Goal: Information Seeking & Learning: Get advice/opinions

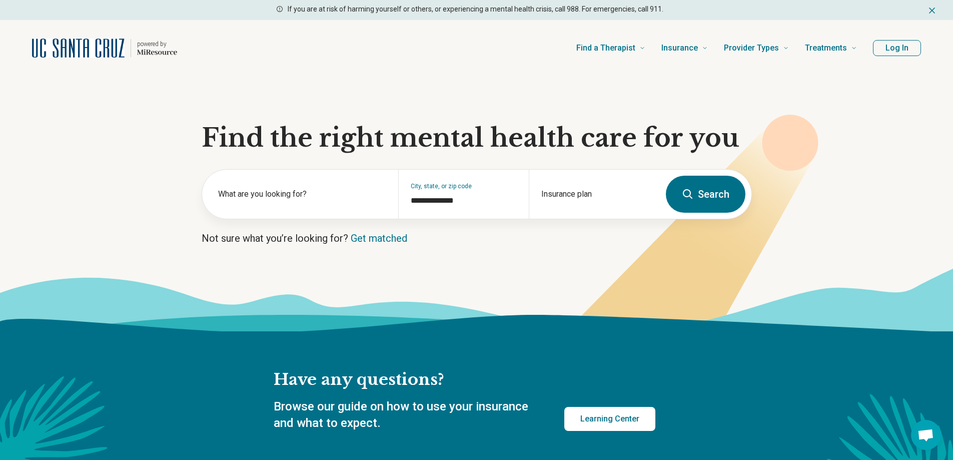
click at [897, 49] on button "Log In" at bounding box center [897, 48] width 48 height 16
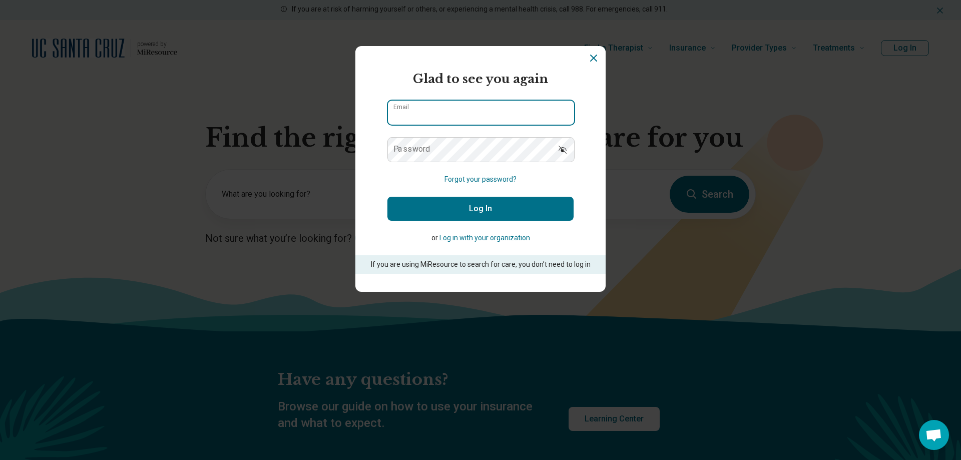
click at [525, 112] on input "Email" at bounding box center [481, 113] width 186 height 24
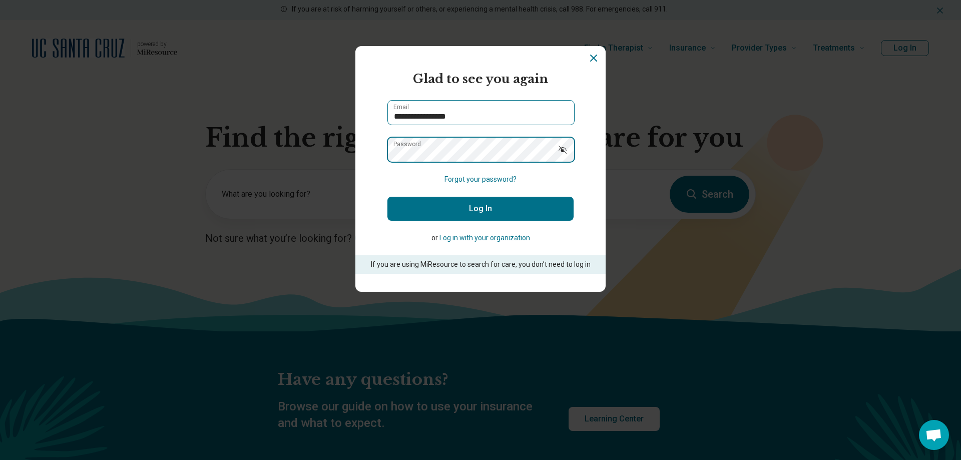
click at [387, 197] on button "Log In" at bounding box center [480, 209] width 186 height 24
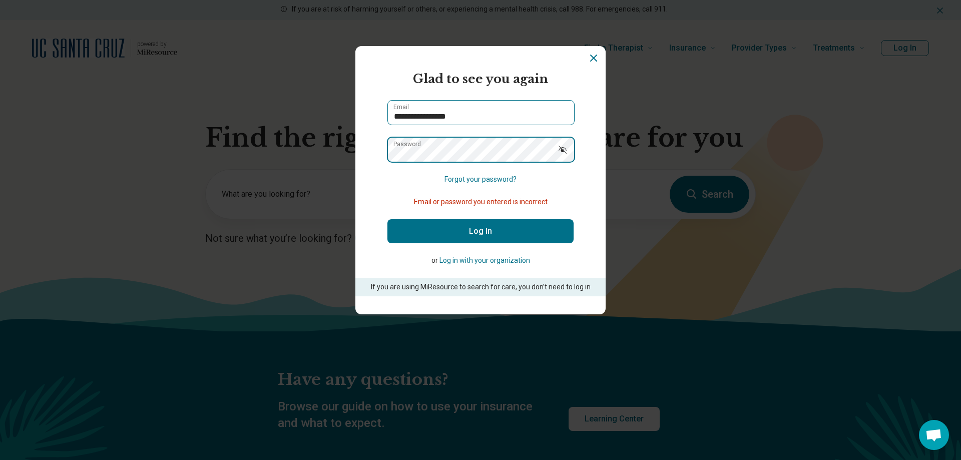
click at [387, 219] on button "Log In" at bounding box center [480, 231] width 186 height 24
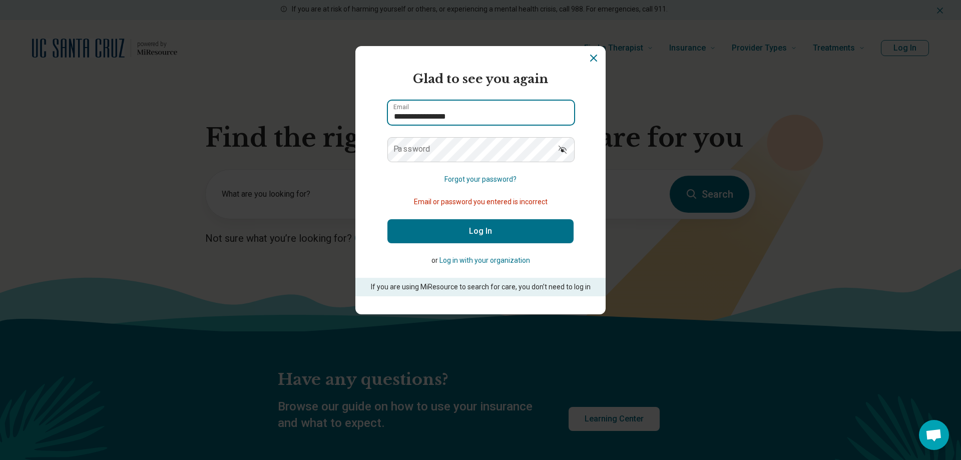
click at [504, 122] on input "**********" at bounding box center [481, 113] width 186 height 24
type input "**********"
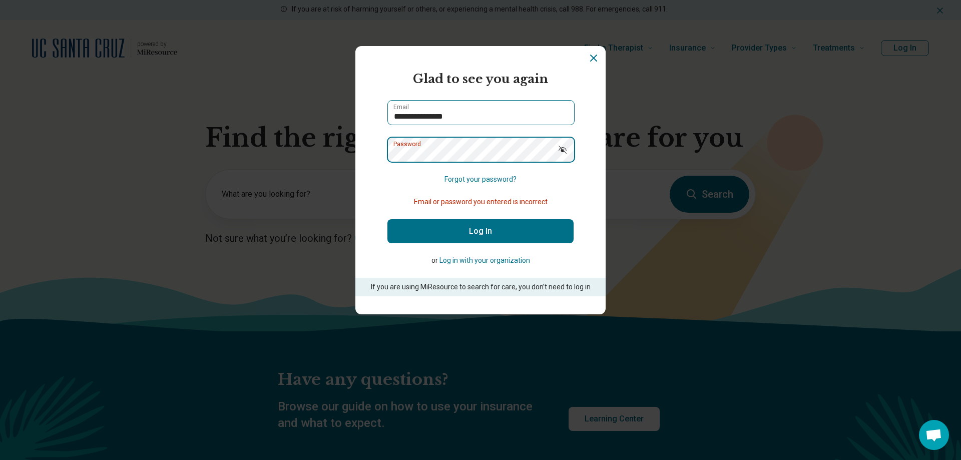
click at [387, 219] on button "Log In" at bounding box center [480, 231] width 186 height 24
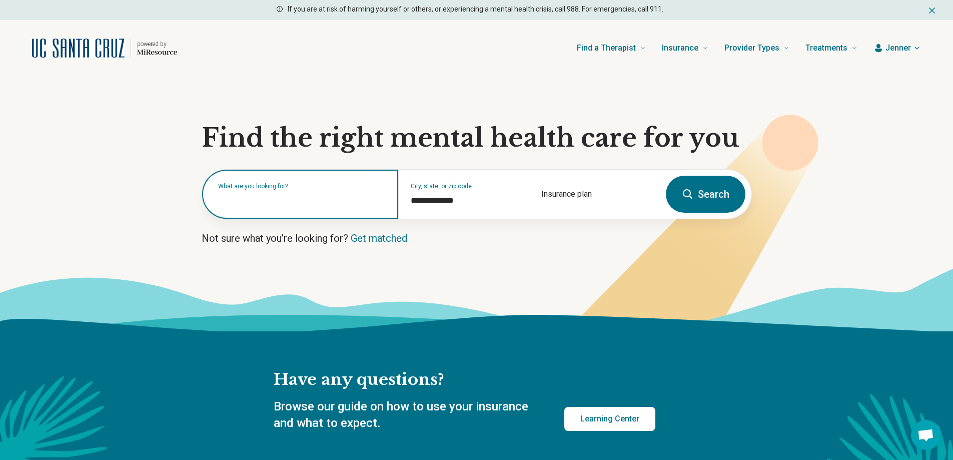
click at [313, 202] on input "text" at bounding box center [302, 199] width 168 height 12
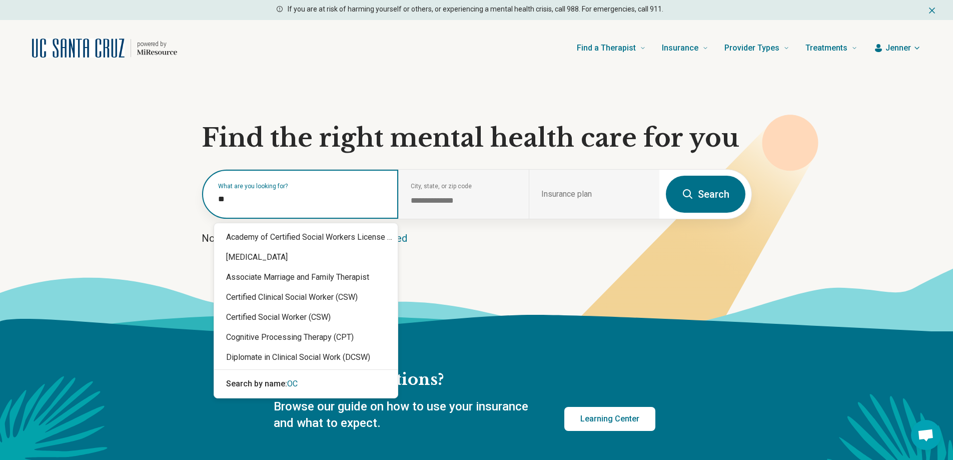
type input "***"
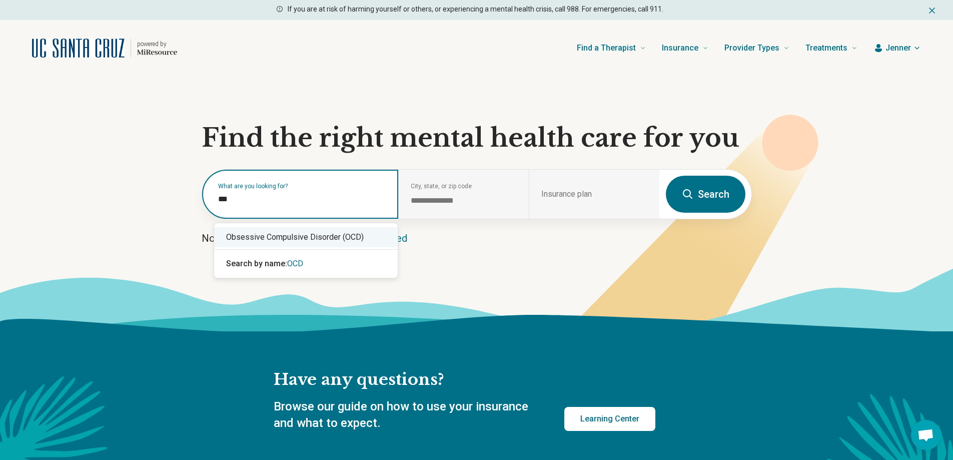
click at [319, 236] on div "Obsessive Compulsive Disorder (OCD)" at bounding box center [306, 237] width 184 height 20
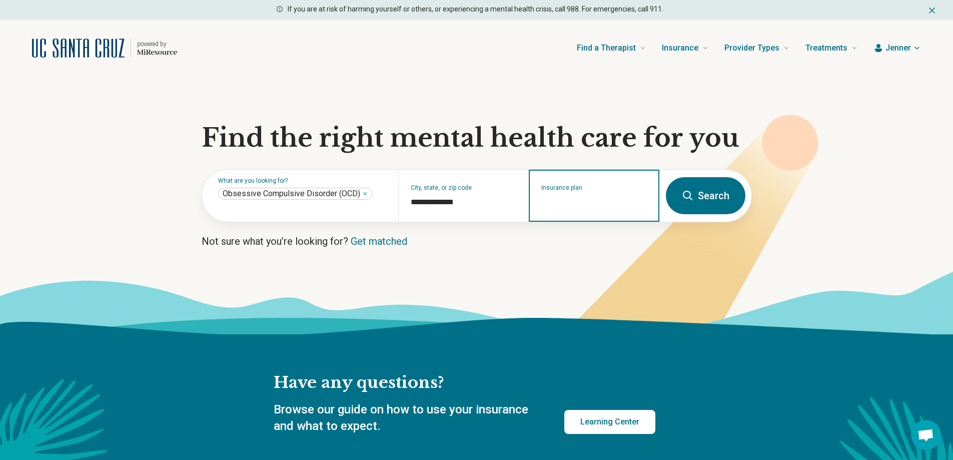
click at [586, 203] on input "Insurance plan" at bounding box center [594, 202] width 106 height 12
click at [587, 242] on div "UCSC Student Insurance" at bounding box center [582, 240] width 105 height 20
type input "**********"
click at [699, 191] on button "Search" at bounding box center [706, 195] width 80 height 37
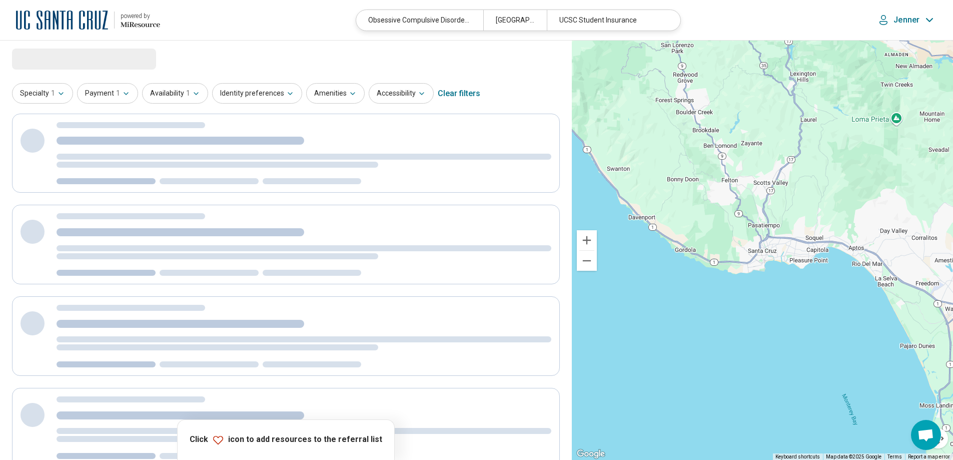
select select "***"
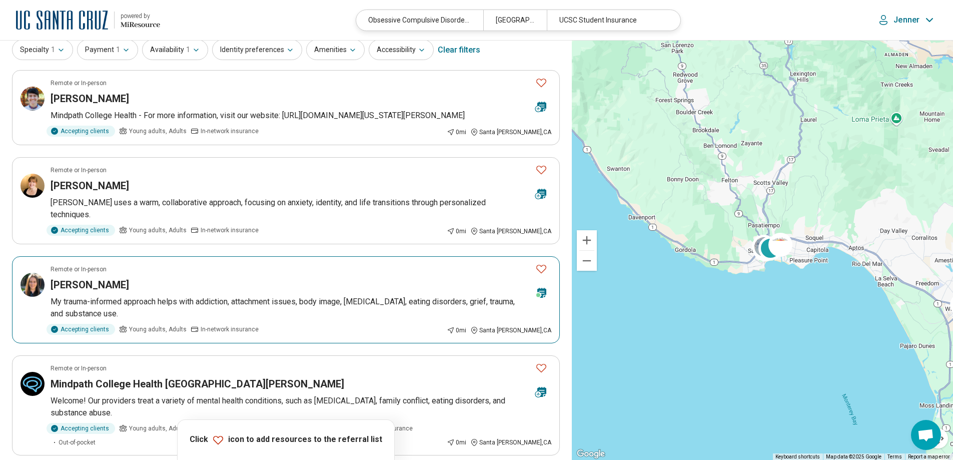
scroll to position [100, 0]
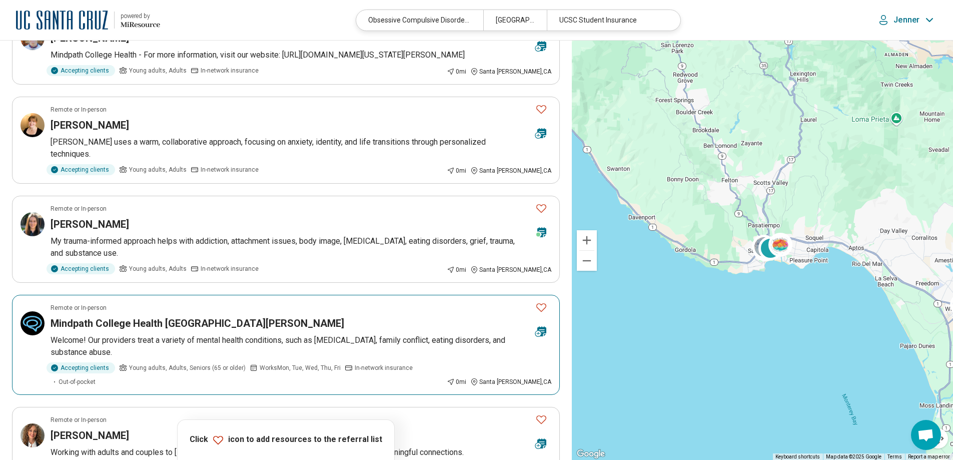
click at [537, 303] on icon "Favorite" at bounding box center [541, 307] width 10 height 9
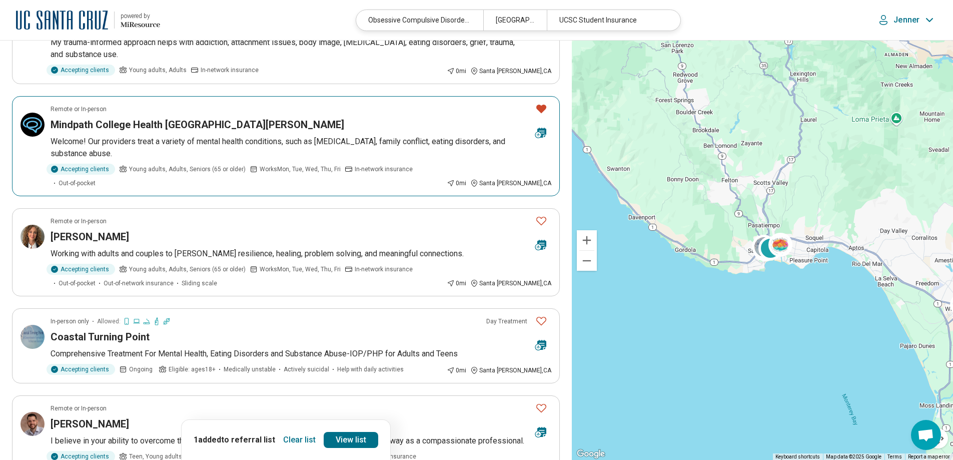
scroll to position [300, 0]
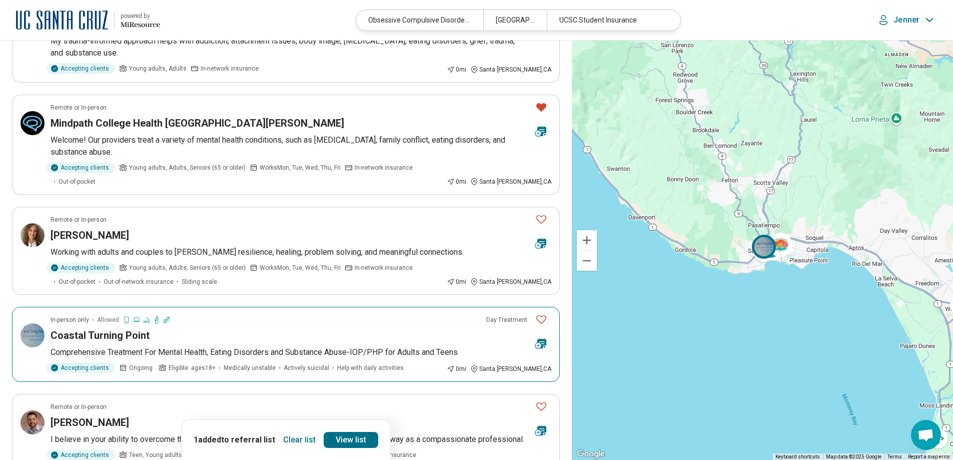
click at [541, 313] on icon "Favorite" at bounding box center [541, 319] width 12 height 12
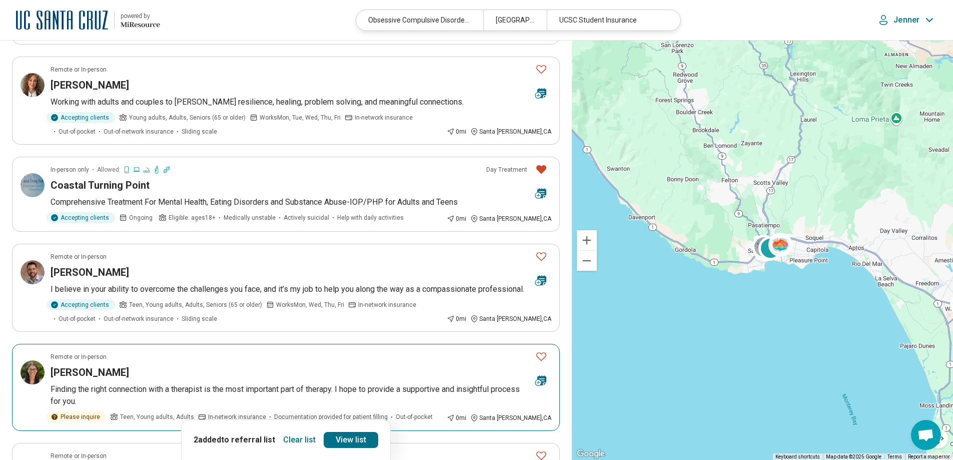
scroll to position [500, 0]
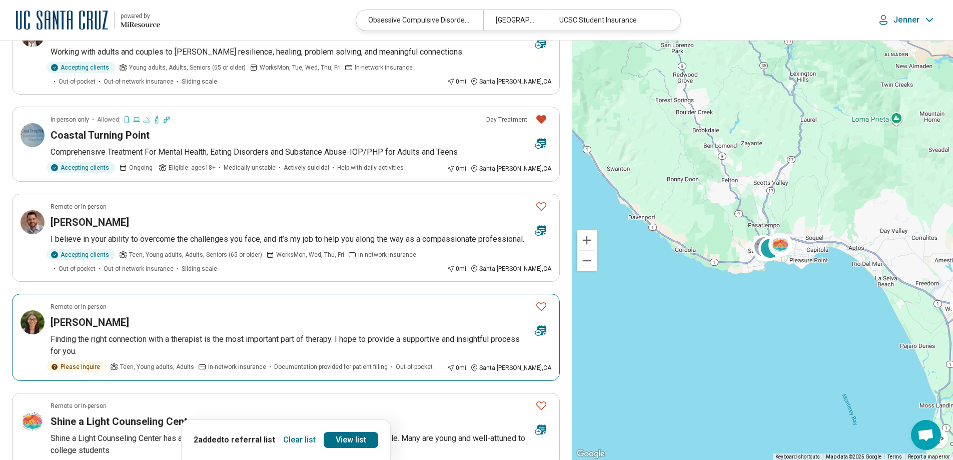
click at [539, 300] on icon "Favorite" at bounding box center [541, 306] width 12 height 12
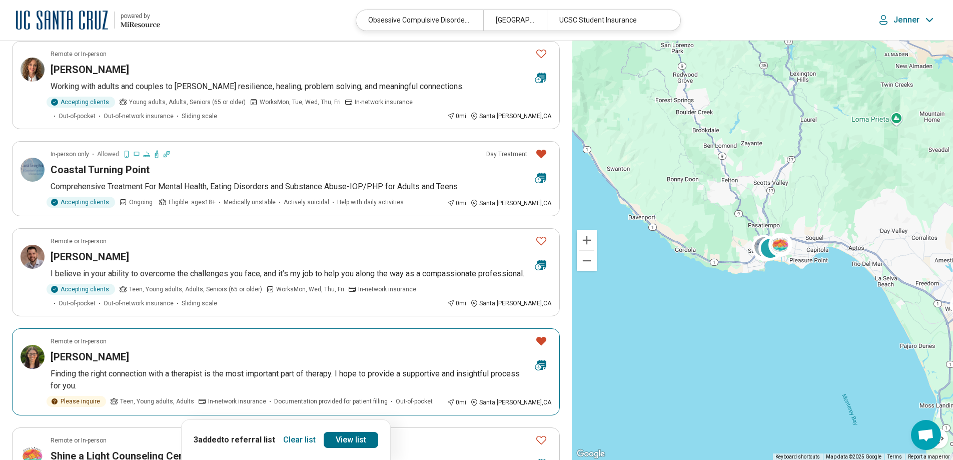
scroll to position [450, 0]
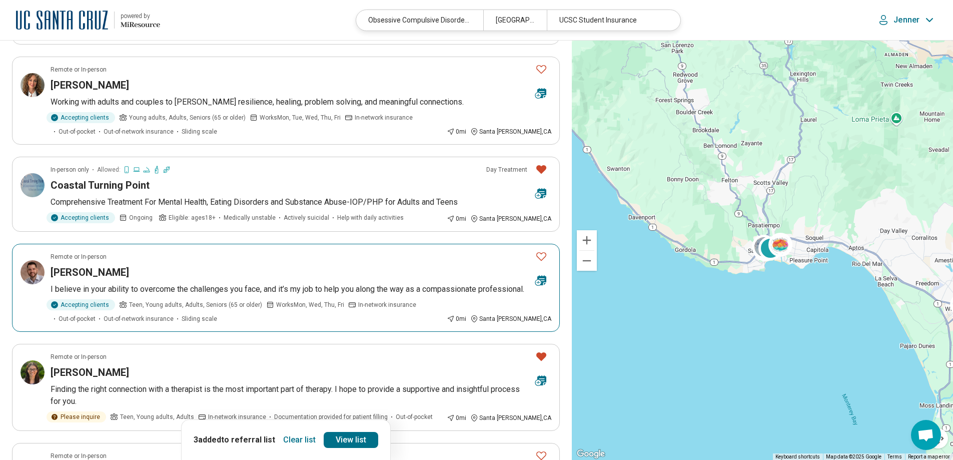
click at [280, 252] on div "Remote or In-person" at bounding box center [289, 256] width 477 height 9
click at [543, 250] on icon "Favorite" at bounding box center [541, 256] width 12 height 12
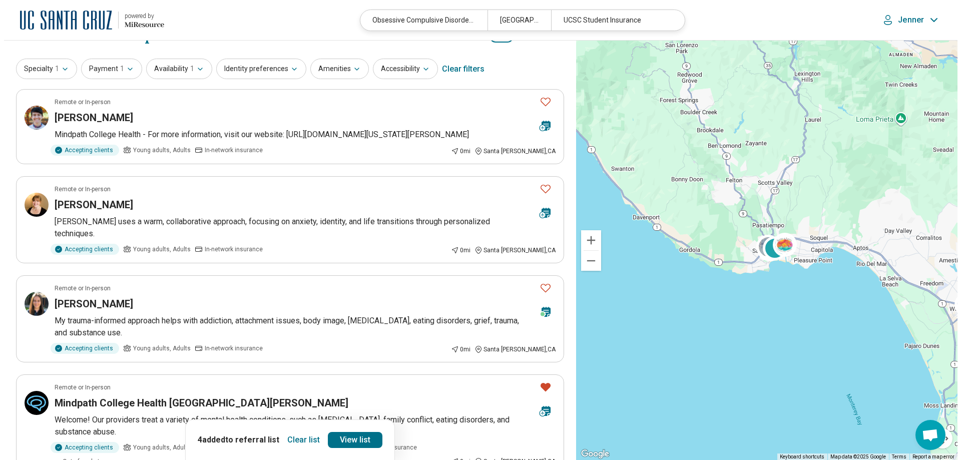
scroll to position [0, 0]
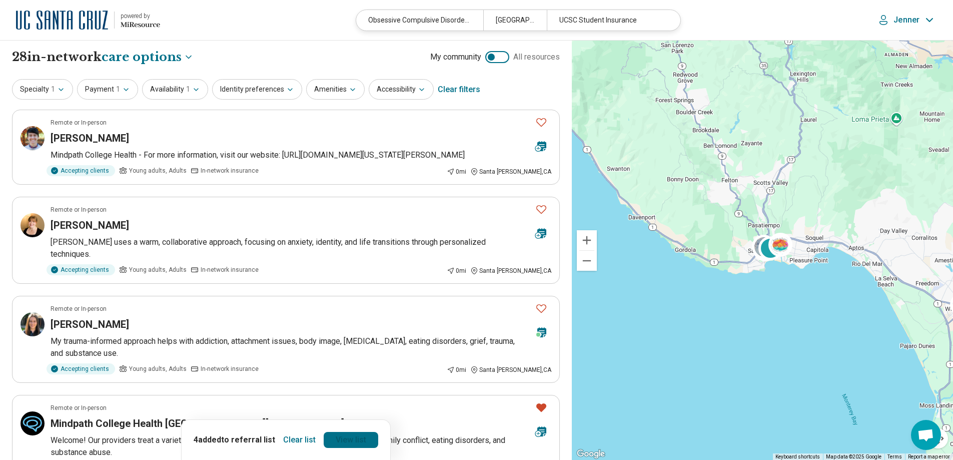
click at [347, 437] on link "View list" at bounding box center [351, 440] width 55 height 16
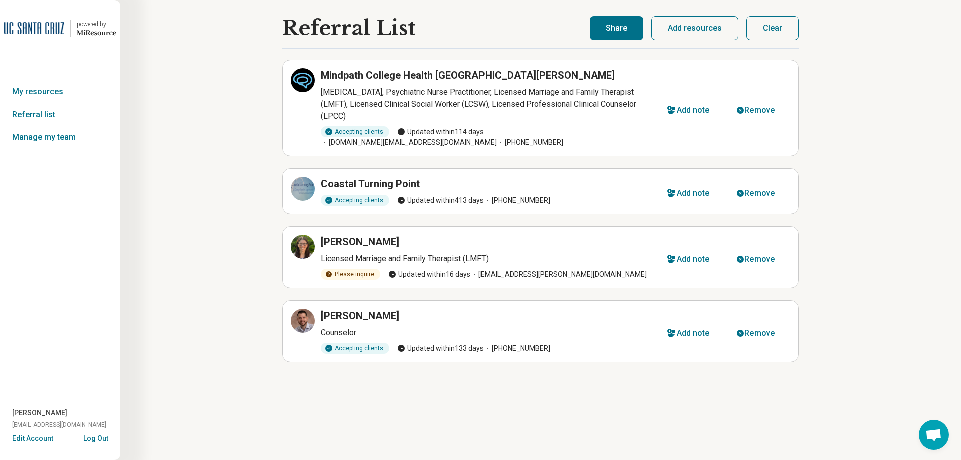
click at [619, 29] on button "Share" at bounding box center [616, 28] width 54 height 24
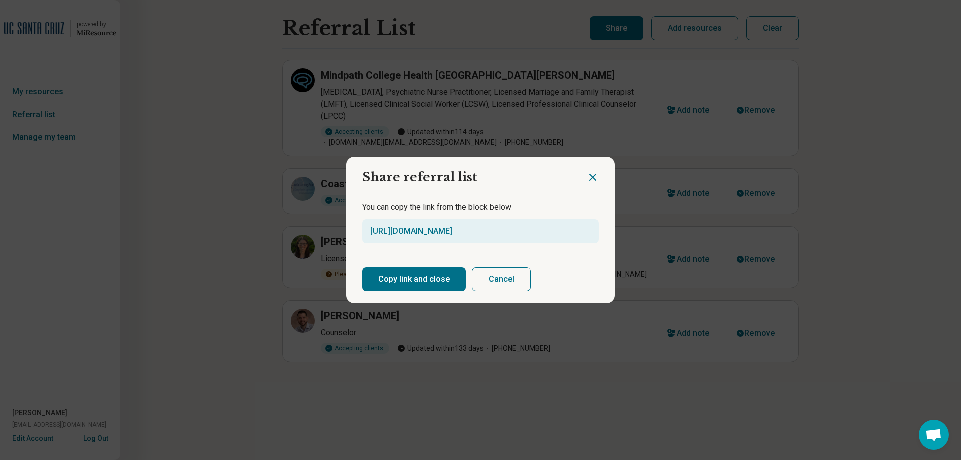
click at [398, 281] on button "Copy link and close" at bounding box center [414, 279] width 104 height 24
